Goal: Transaction & Acquisition: Purchase product/service

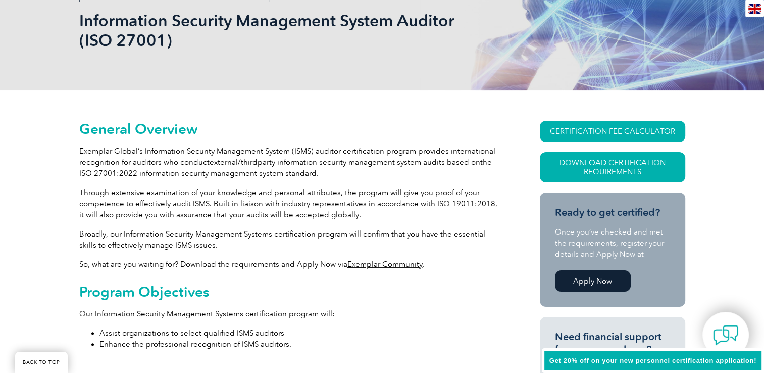
scroll to position [253, 0]
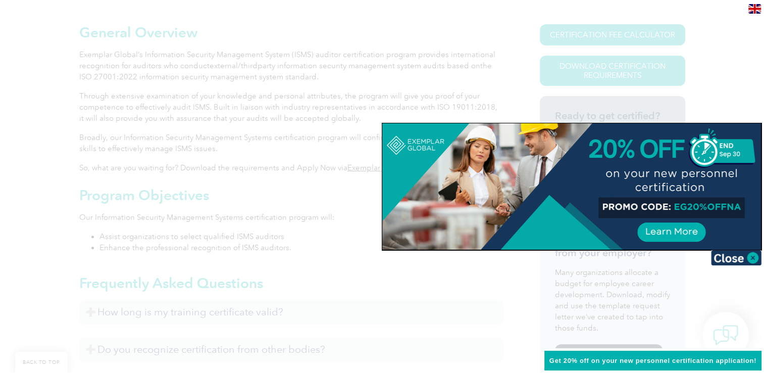
click at [291, 106] on div at bounding box center [382, 186] width 764 height 373
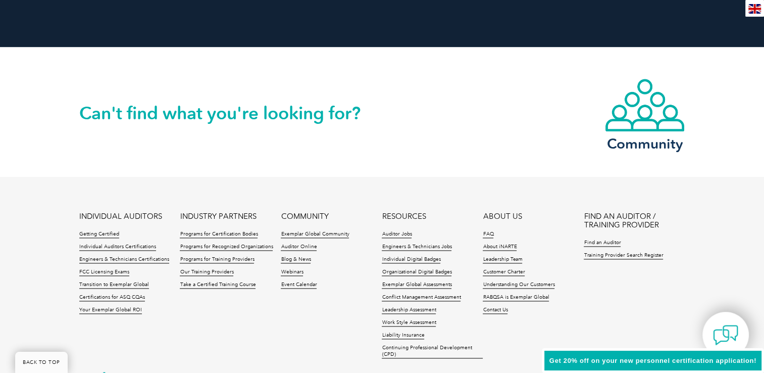
scroll to position [1335, 0]
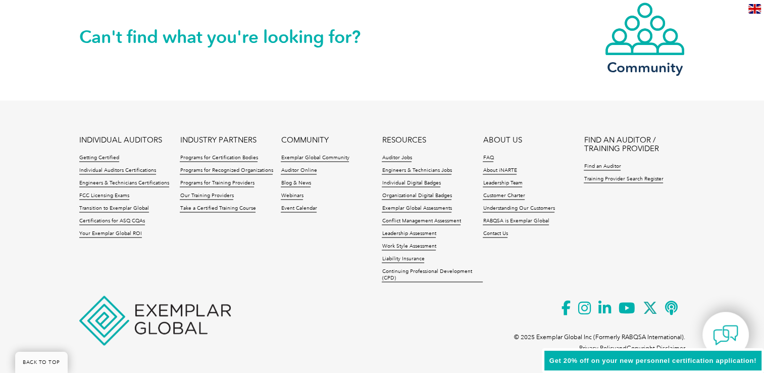
click at [636, 359] on span "Get 20% off on your new personnel certification application!" at bounding box center [653, 361] width 207 height 8
click at [735, 362] on span "Get 20% off on your new personnel certification application!" at bounding box center [653, 361] width 207 height 8
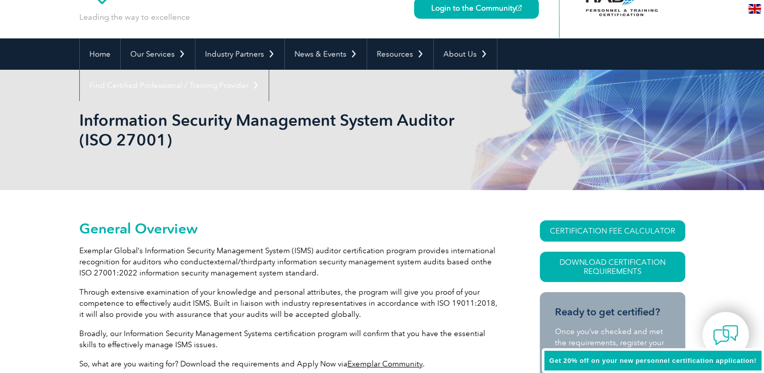
scroll to position [0, 0]
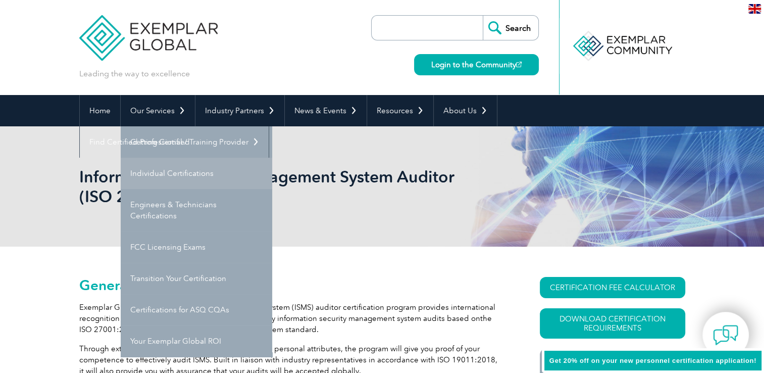
click at [154, 176] on link "Individual Certifications" at bounding box center [197, 173] width 152 height 31
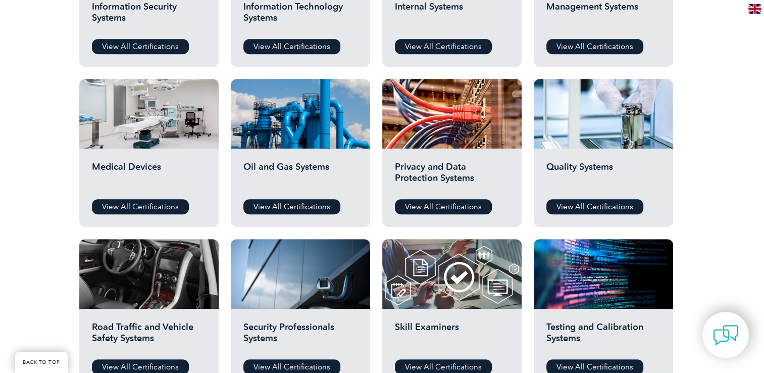
scroll to position [556, 0]
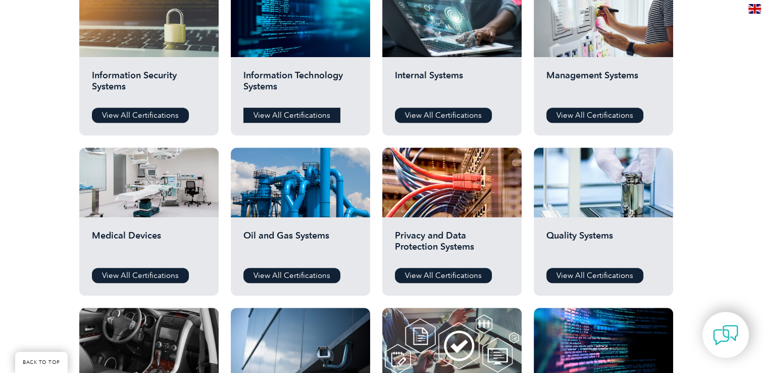
click at [308, 116] on link "View All Certifications" at bounding box center [291, 115] width 97 height 15
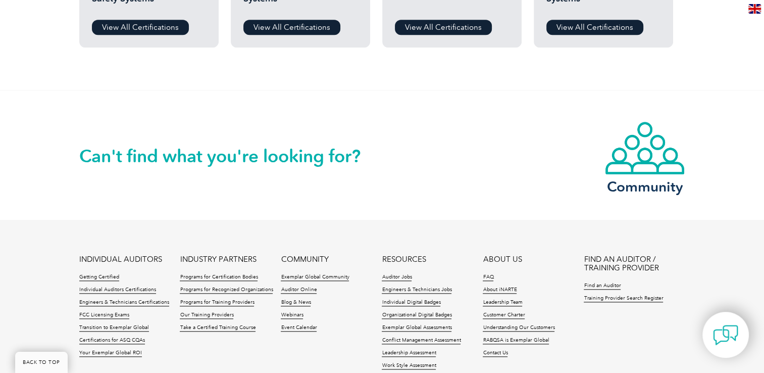
scroll to position [859, 0]
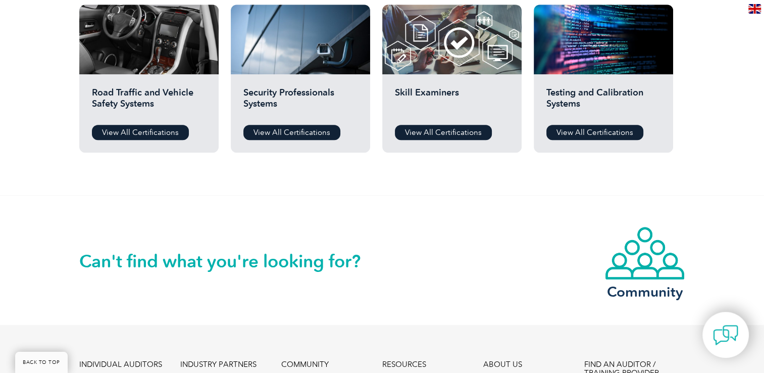
click at [308, 263] on h2 "Can't find what you're looking for?" at bounding box center [230, 261] width 303 height 16
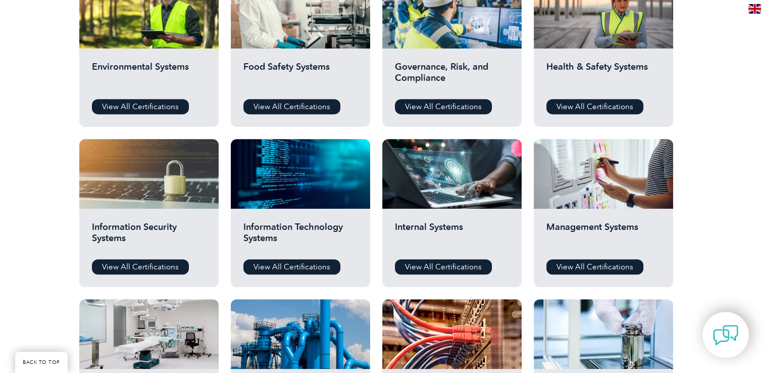
scroll to position [303, 0]
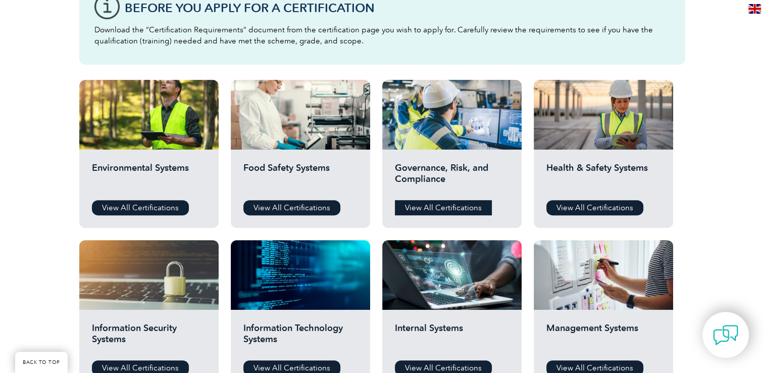
click at [427, 207] on link "View All Certifications" at bounding box center [443, 207] width 97 height 15
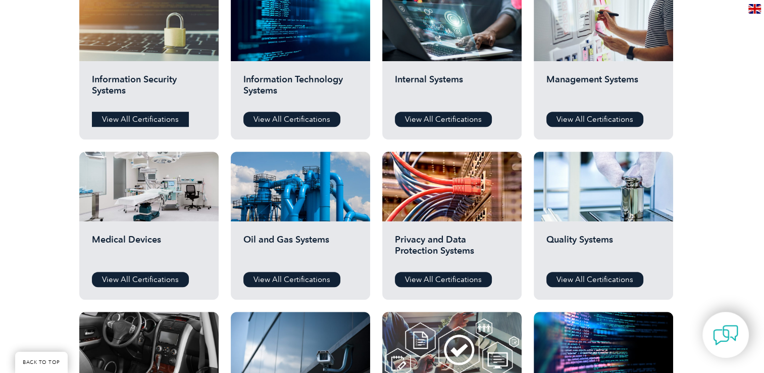
scroll to position [556, 0]
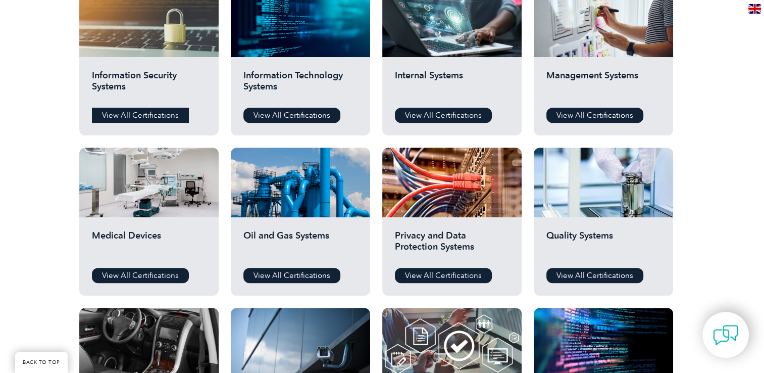
click at [157, 111] on link "View All Certifications" at bounding box center [140, 115] width 97 height 15
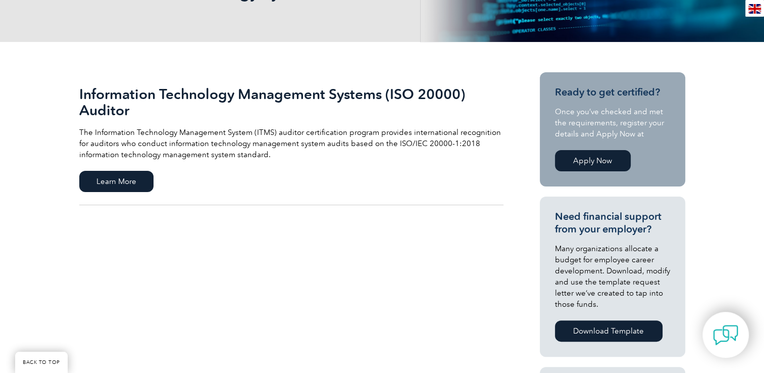
scroll to position [202, 0]
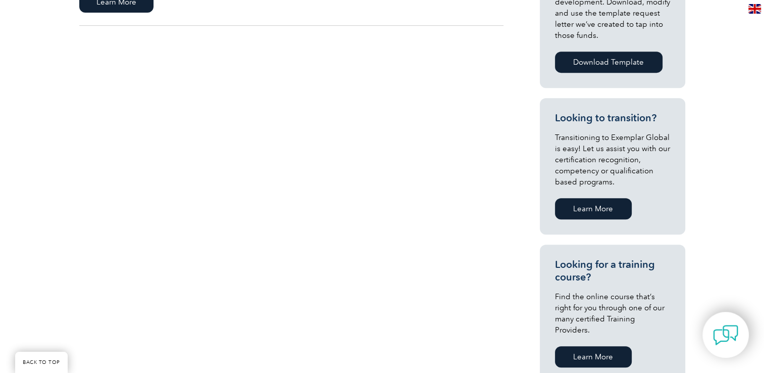
scroll to position [253, 0]
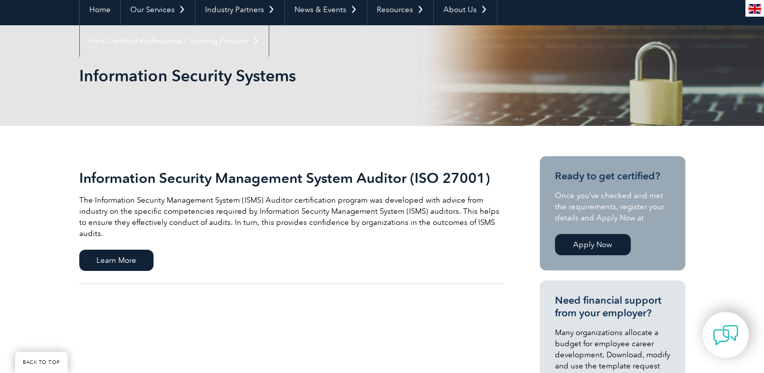
scroll to position [152, 0]
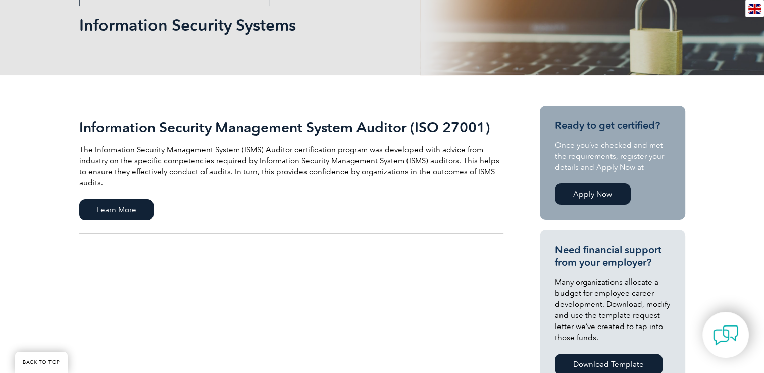
click at [604, 195] on link "Apply Now" at bounding box center [593, 193] width 76 height 21
click at [143, 199] on span "Learn More" at bounding box center [116, 209] width 74 height 21
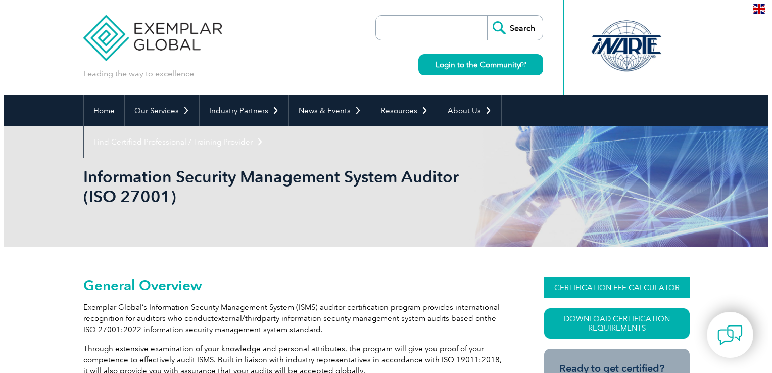
scroll to position [77, 0]
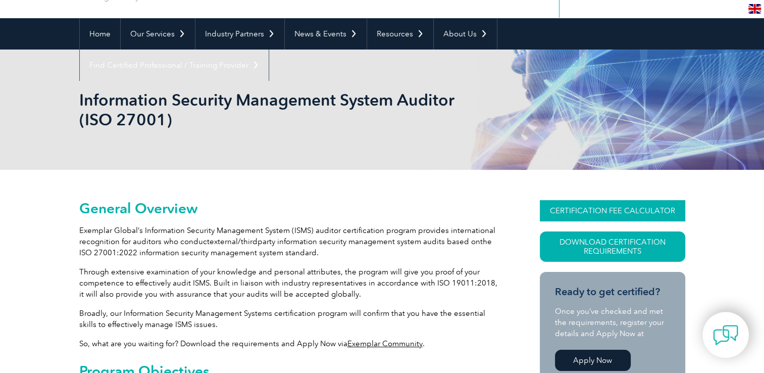
click at [618, 212] on link "CERTIFICATION FEE CALCULATOR" at bounding box center [612, 210] width 145 height 21
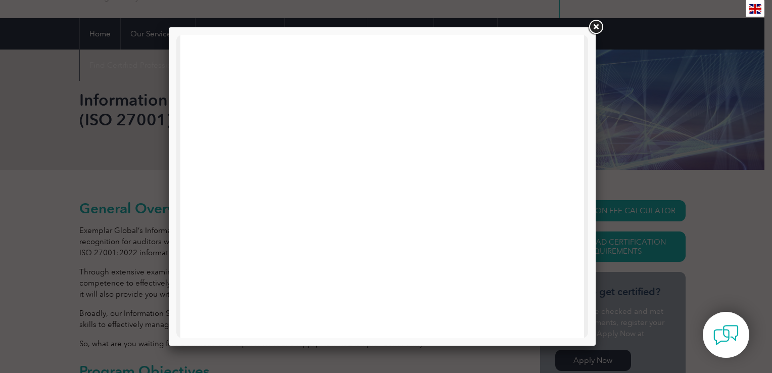
scroll to position [51, 0]
click at [564, 158] on div at bounding box center [382, 376] width 404 height 785
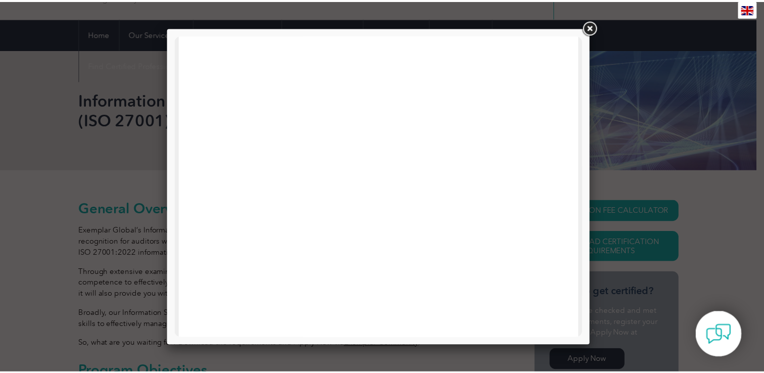
scroll to position [303, 0]
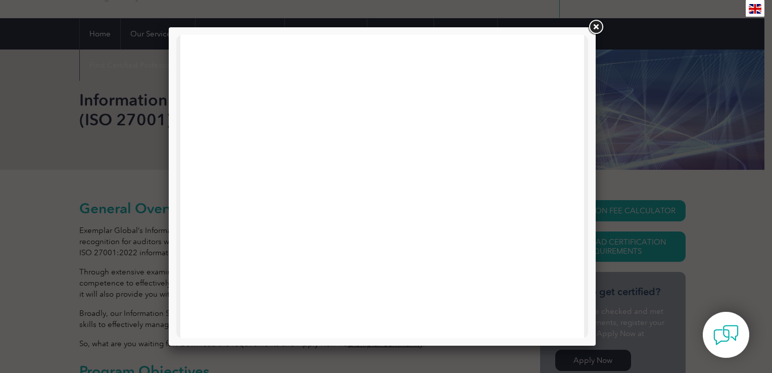
click at [595, 27] on link at bounding box center [595, 27] width 18 height 18
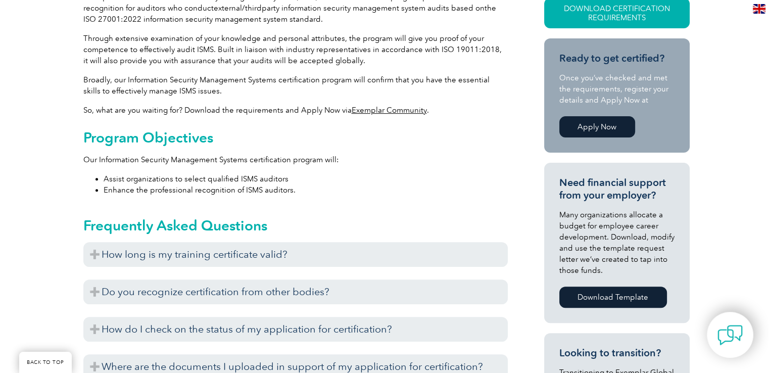
scroll to position [228, 0]
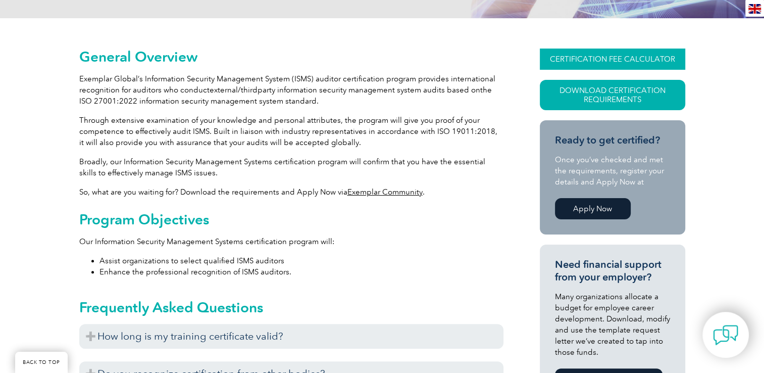
click at [605, 56] on link "CERTIFICATION FEE CALCULATOR" at bounding box center [612, 58] width 145 height 21
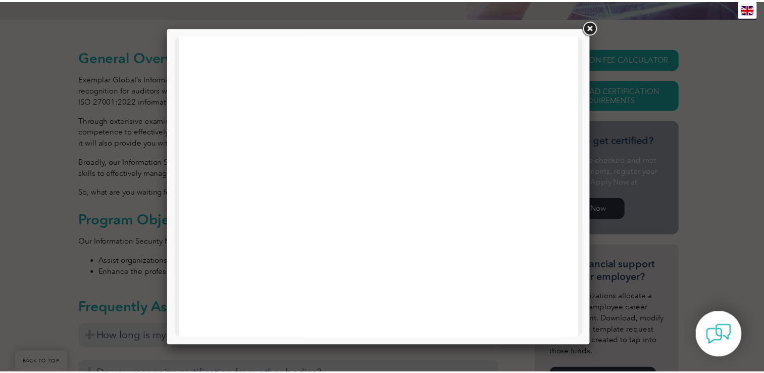
scroll to position [482, 0]
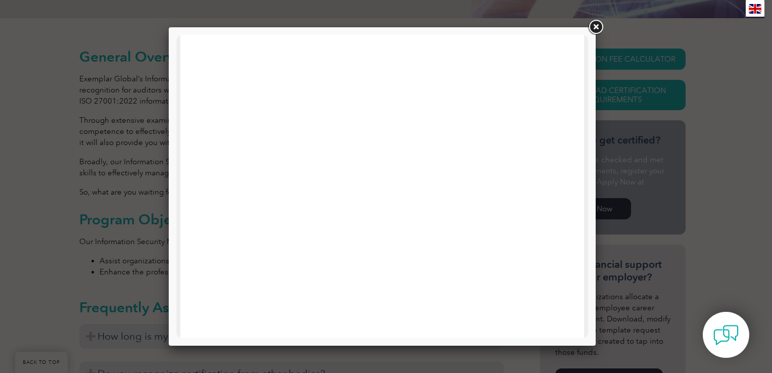
click at [597, 27] on link at bounding box center [595, 27] width 18 height 18
